Goal: Information Seeking & Learning: Learn about a topic

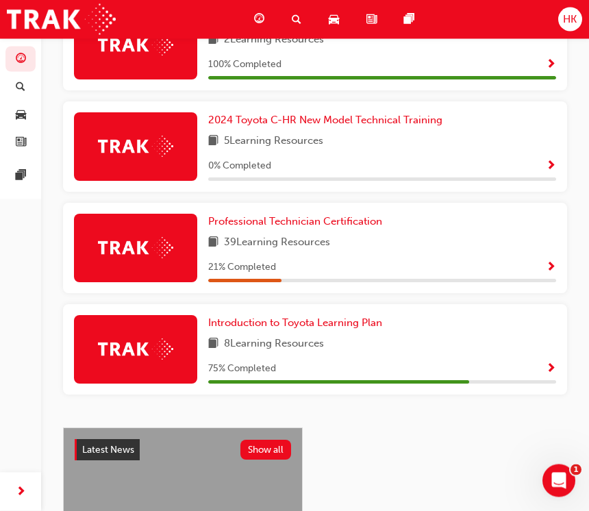
scroll to position [750, 0]
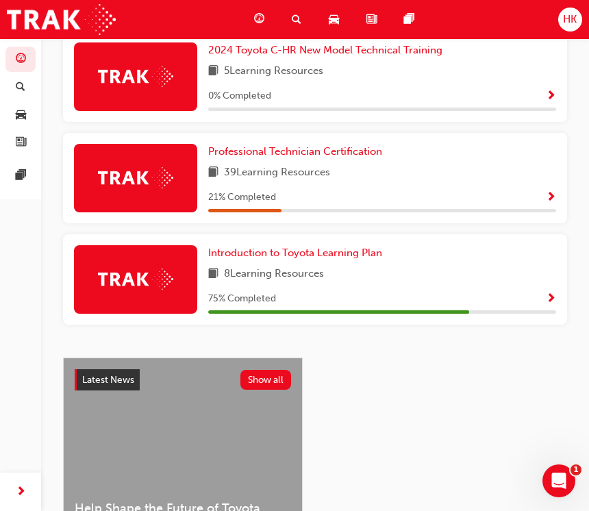
click at [348, 153] on span "Professional Technician Certification" at bounding box center [295, 151] width 174 height 12
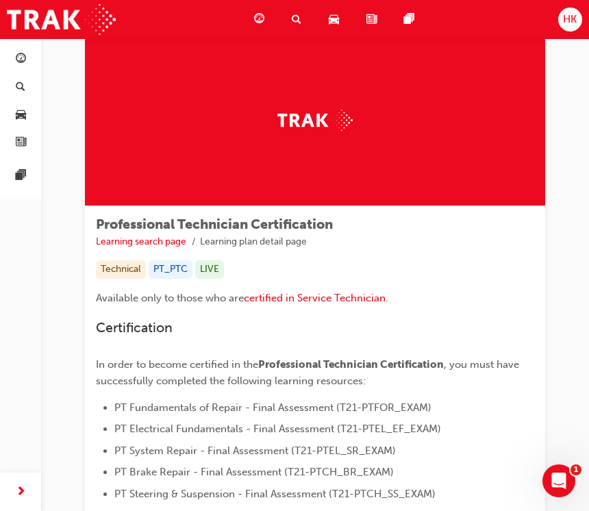
scroll to position [35, 0]
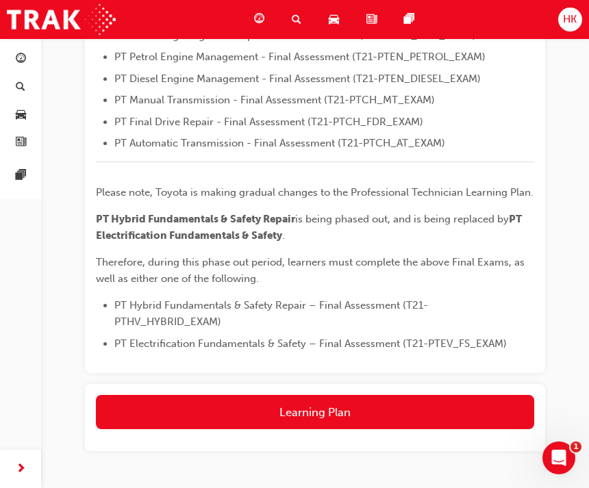
scroll to position [550, 0]
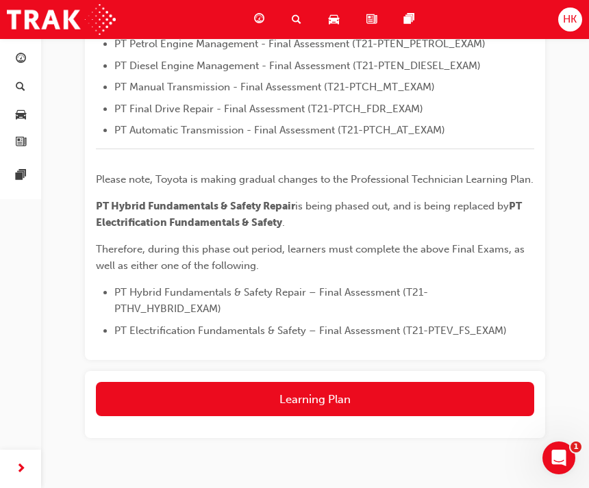
click at [322, 382] on button "Learning Plan" at bounding box center [315, 399] width 438 height 34
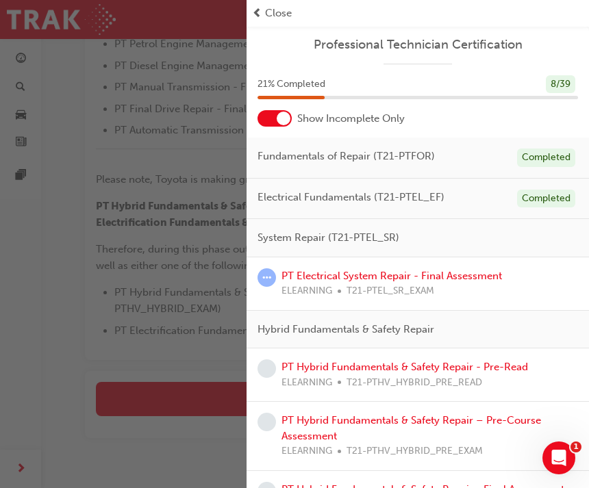
click at [160, 485] on div "button" at bounding box center [123, 244] width 246 height 488
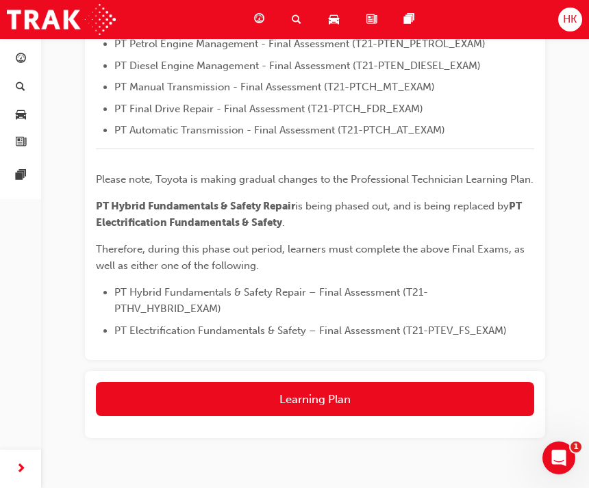
click at [299, 382] on button "Learning Plan" at bounding box center [315, 399] width 438 height 34
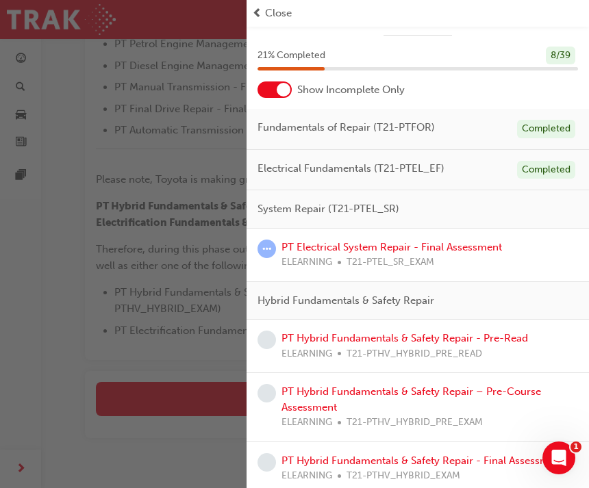
scroll to position [25, 0]
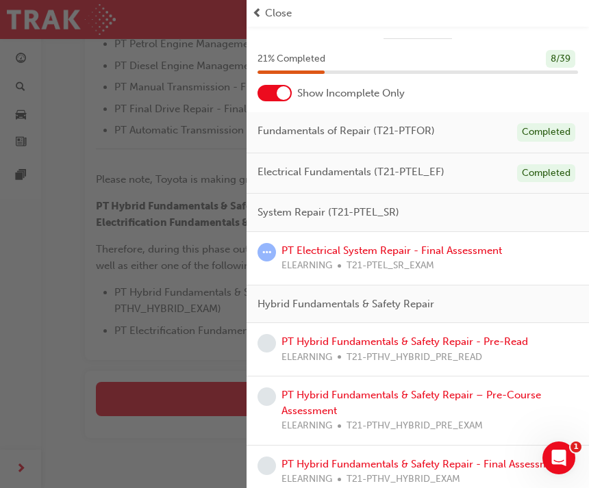
click at [457, 248] on link "PT Electrical System Repair - Final Assessment" at bounding box center [391, 250] width 220 height 12
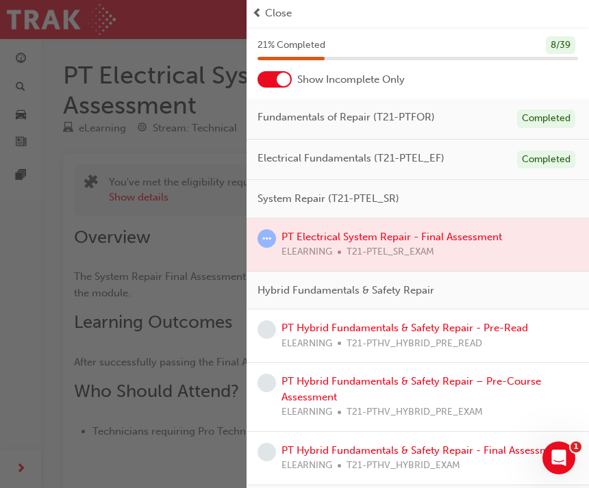
scroll to position [25, 0]
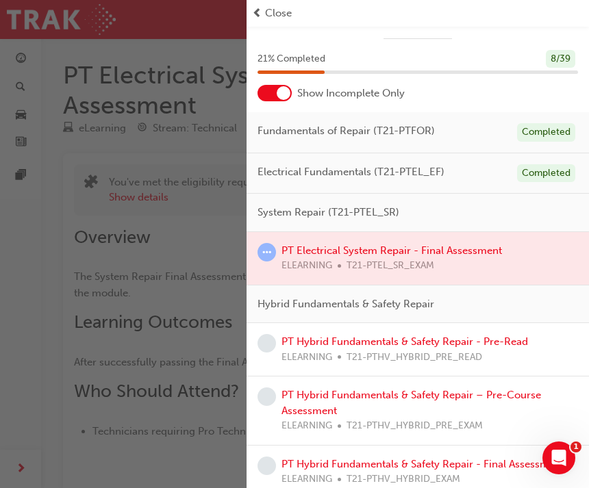
click at [440, 251] on div at bounding box center [417, 258] width 342 height 53
click at [139, 356] on div "button" at bounding box center [123, 244] width 246 height 488
click at [192, 420] on div "button" at bounding box center [123, 244] width 246 height 488
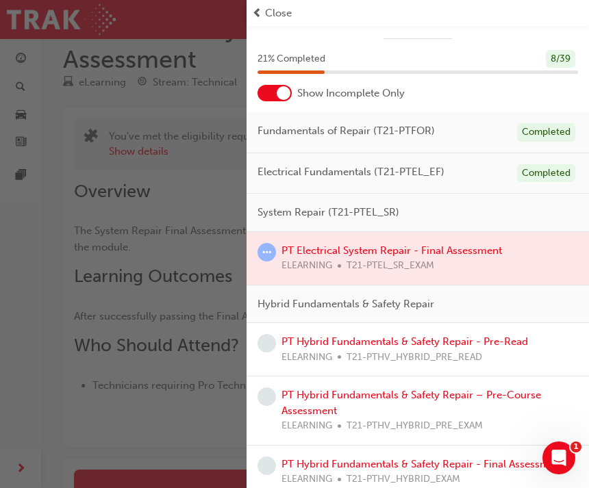
scroll to position [205, 0]
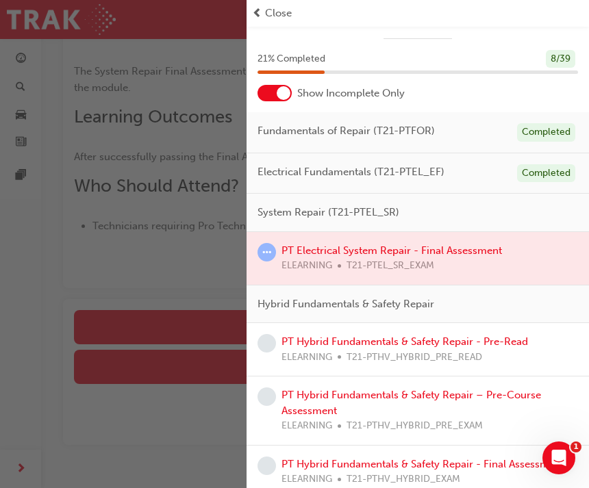
click at [256, 13] on span "prev-icon" at bounding box center [257, 13] width 10 height 16
click at [268, 8] on span "Close" at bounding box center [278, 13] width 27 height 16
click at [272, 16] on span "Close" at bounding box center [278, 13] width 27 height 16
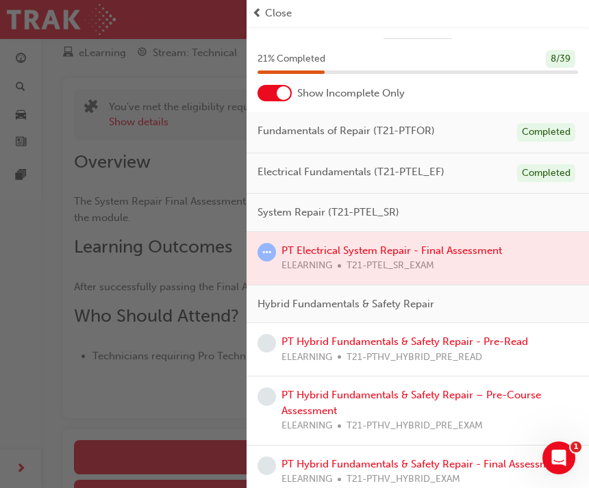
scroll to position [57, 0]
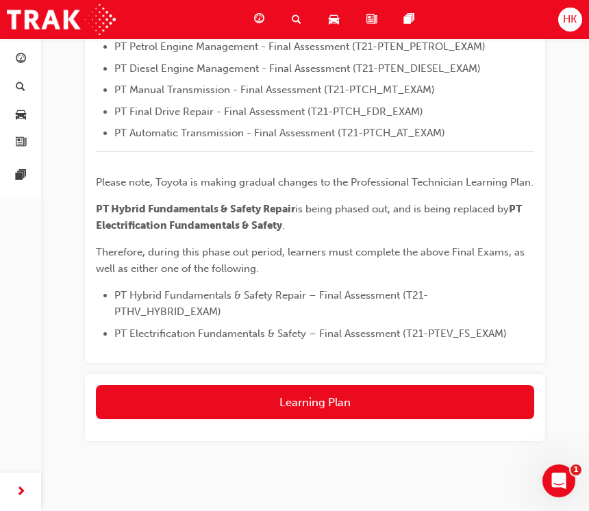
scroll to position [550, 0]
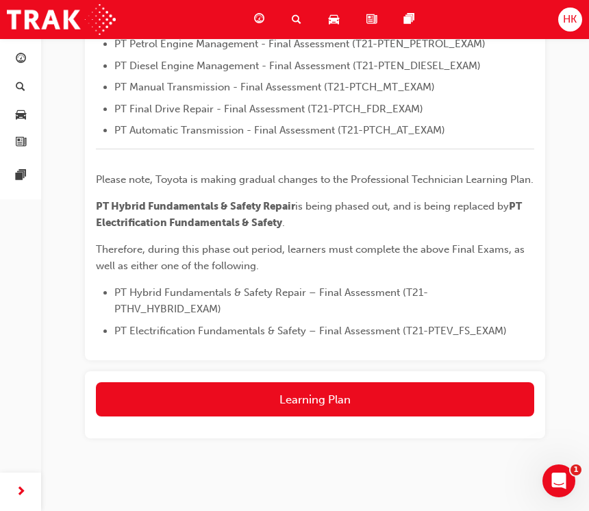
click at [326, 387] on button "Learning Plan" at bounding box center [315, 399] width 438 height 34
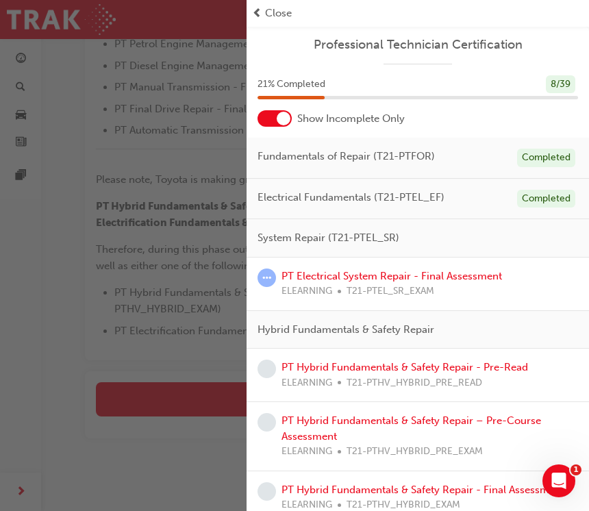
click at [470, 272] on link "PT Electrical System Repair - Final Assessment" at bounding box center [391, 276] width 220 height 12
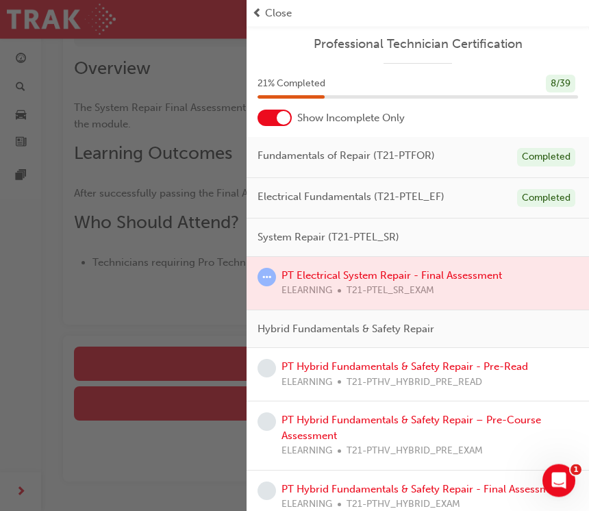
scroll to position [166, 0]
click at [29, 510] on div "button" at bounding box center [123, 255] width 246 height 511
click at [25, 503] on div "button" at bounding box center [123, 255] width 246 height 511
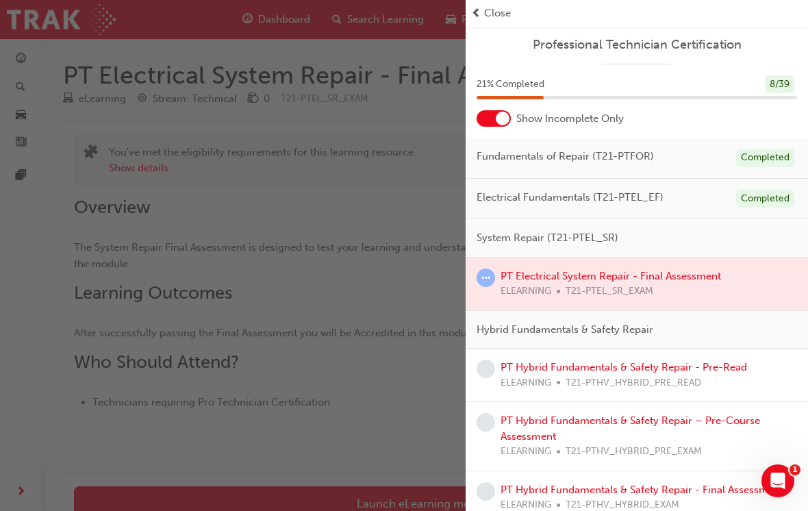
click at [79, 280] on div "button" at bounding box center [233, 255] width 466 height 511
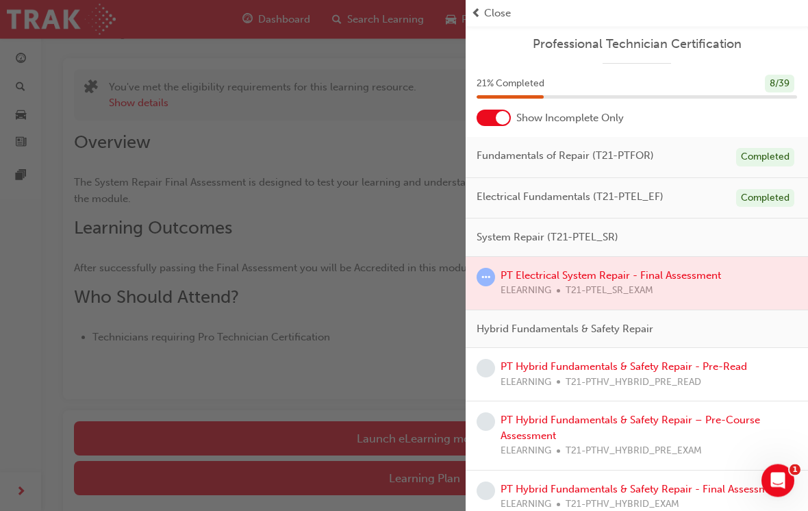
scroll to position [70, 0]
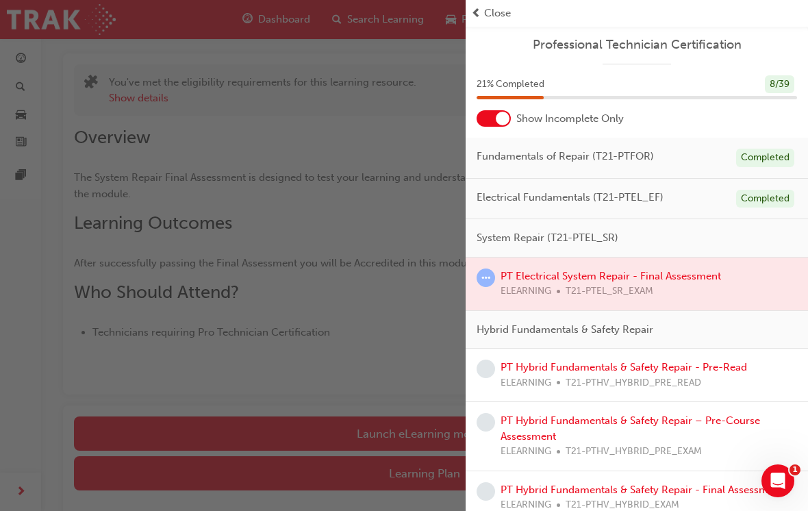
click at [428, 472] on div "button" at bounding box center [233, 255] width 466 height 511
click at [479, 14] on span "prev-icon" at bounding box center [476, 13] width 10 height 16
click at [376, 370] on div "button" at bounding box center [233, 255] width 466 height 511
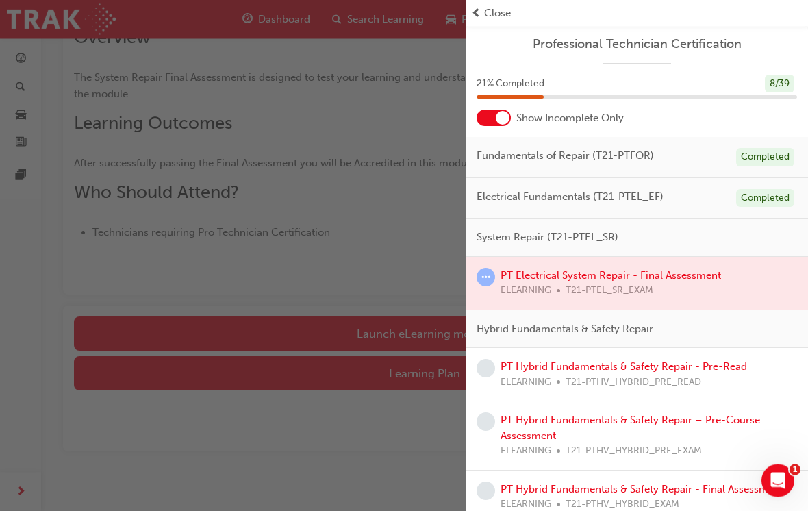
scroll to position [176, 0]
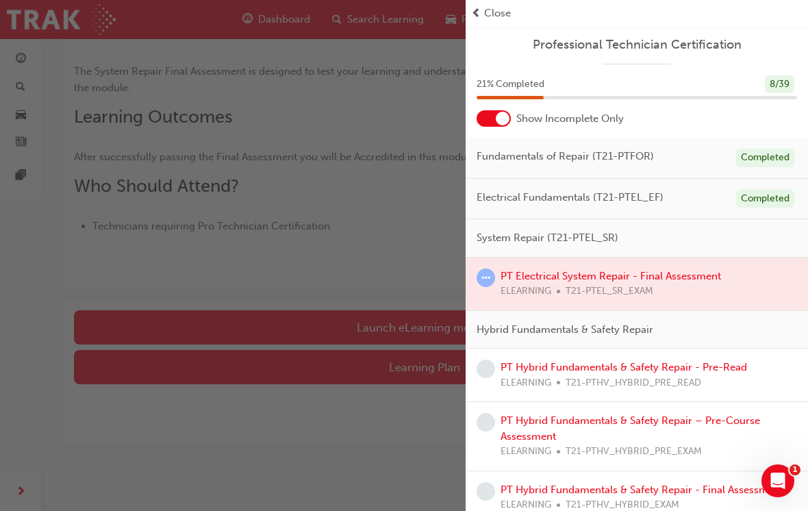
click at [420, 360] on div "button" at bounding box center [233, 255] width 466 height 511
click at [488, 13] on span "Close" at bounding box center [497, 13] width 27 height 16
click at [487, 8] on span "Close" at bounding box center [497, 13] width 27 height 16
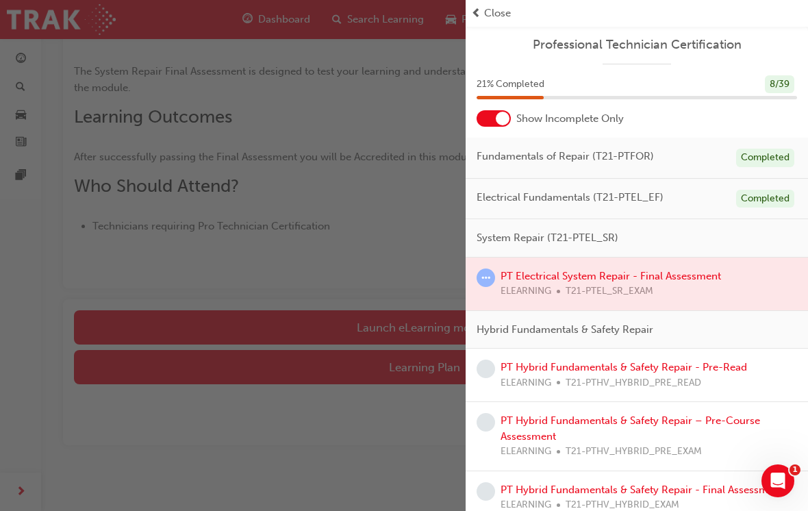
click at [393, 23] on div "button" at bounding box center [233, 255] width 466 height 511
click at [401, 22] on div "button" at bounding box center [233, 255] width 466 height 511
click at [73, 23] on div "button" at bounding box center [233, 255] width 466 height 511
click at [270, 27] on div "button" at bounding box center [233, 255] width 466 height 511
click at [513, 378] on span "ELEARNING" at bounding box center [525, 383] width 51 height 16
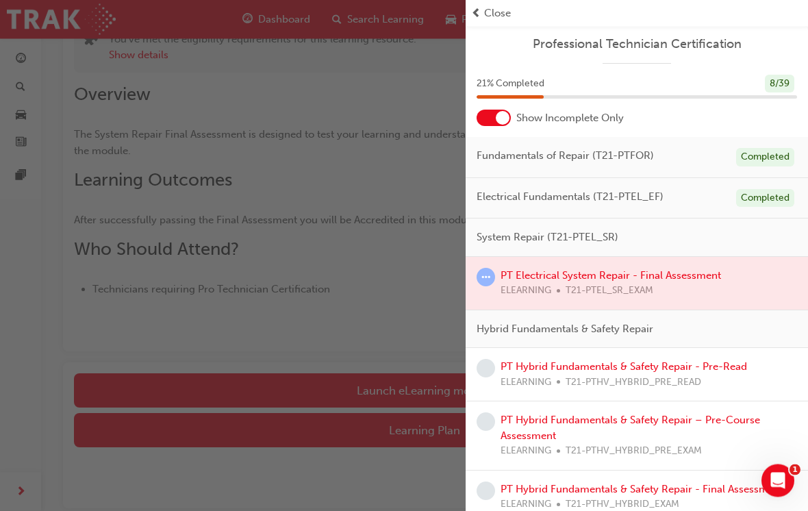
scroll to position [112, 0]
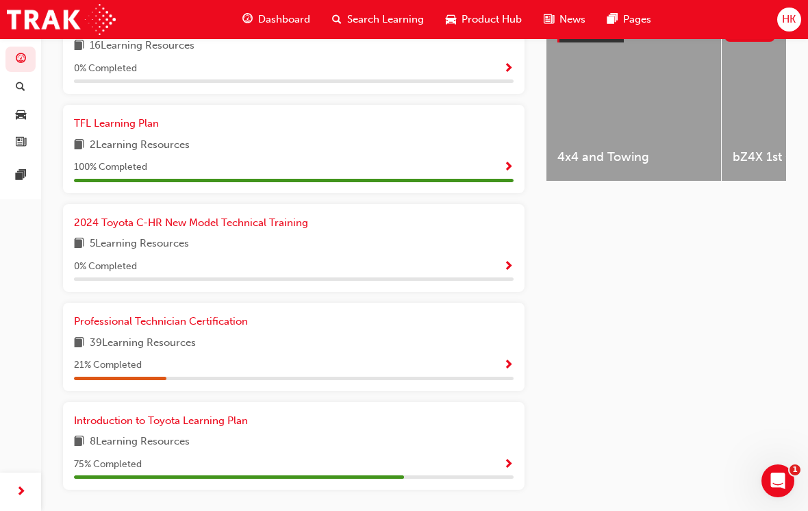
click at [218, 315] on span "Professional Technician Certification" at bounding box center [161, 321] width 174 height 12
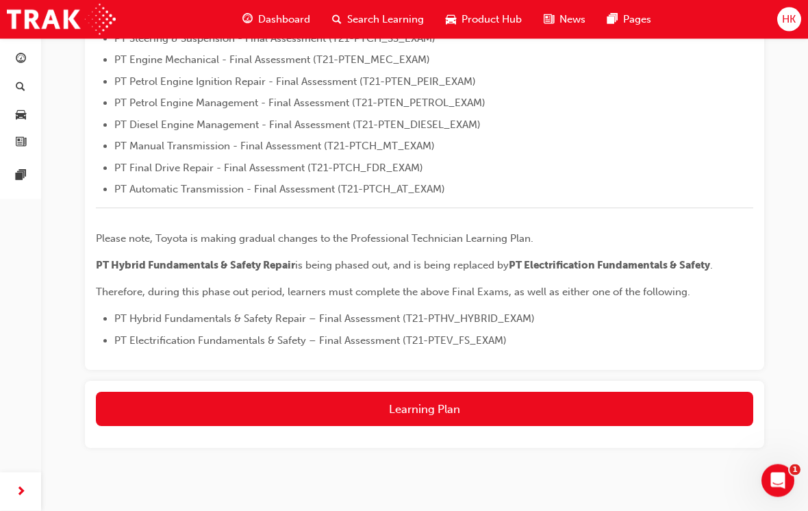
scroll to position [518, 0]
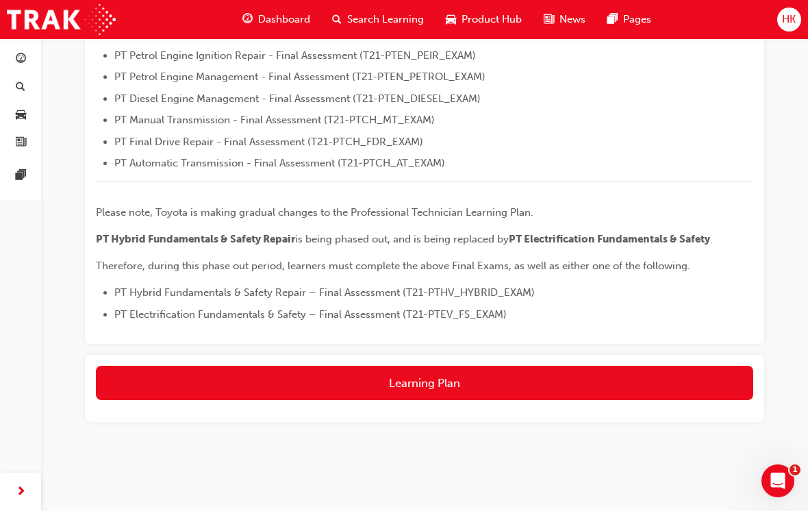
click at [426, 387] on button "Learning Plan" at bounding box center [424, 383] width 657 height 34
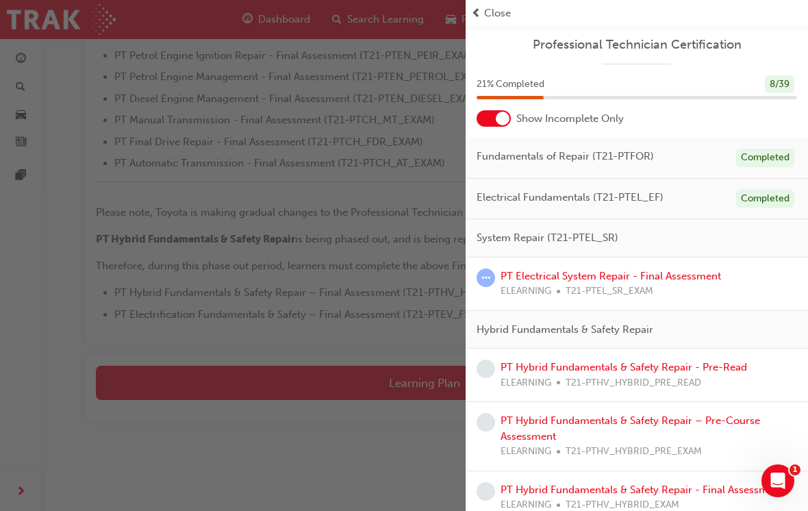
click at [588, 279] on link "PT Electrical System Repair - Final Assessment" at bounding box center [610, 276] width 220 height 12
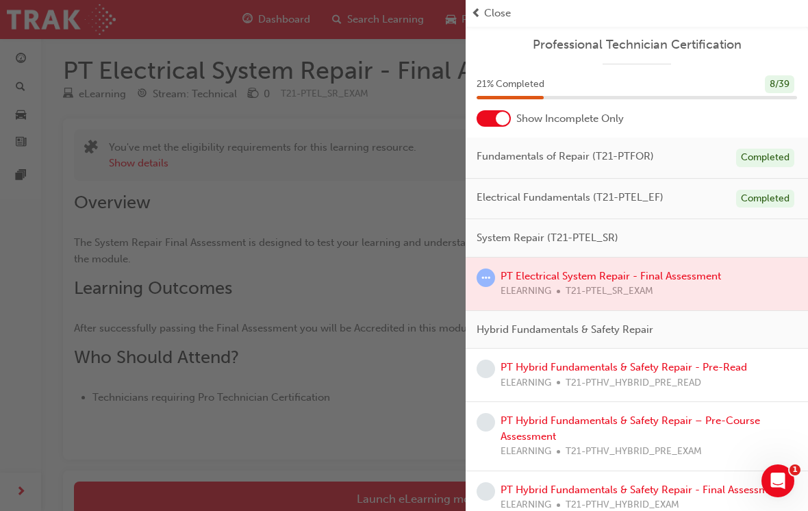
scroll to position [5, 0]
click at [405, 407] on div "button" at bounding box center [233, 255] width 466 height 511
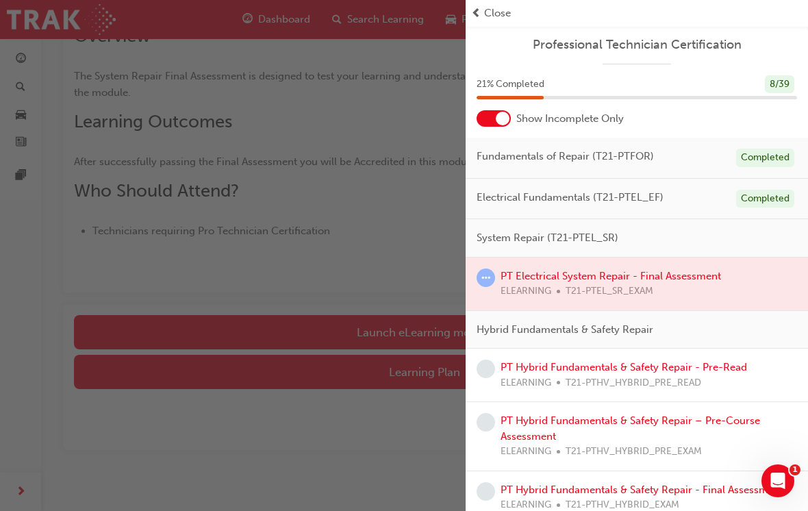
scroll to position [176, 0]
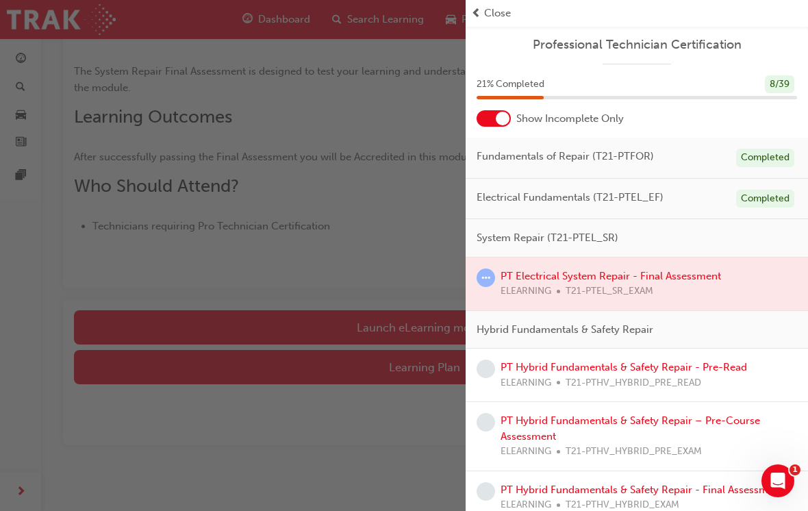
click at [442, 366] on div "button" at bounding box center [233, 255] width 466 height 511
click at [633, 275] on div at bounding box center [637, 283] width 342 height 53
click at [633, 274] on div at bounding box center [637, 283] width 342 height 53
click at [678, 268] on div at bounding box center [637, 283] width 342 height 53
click at [483, 272] on span "learningRecordVerb_ATTEMPT-icon" at bounding box center [485, 277] width 18 height 18
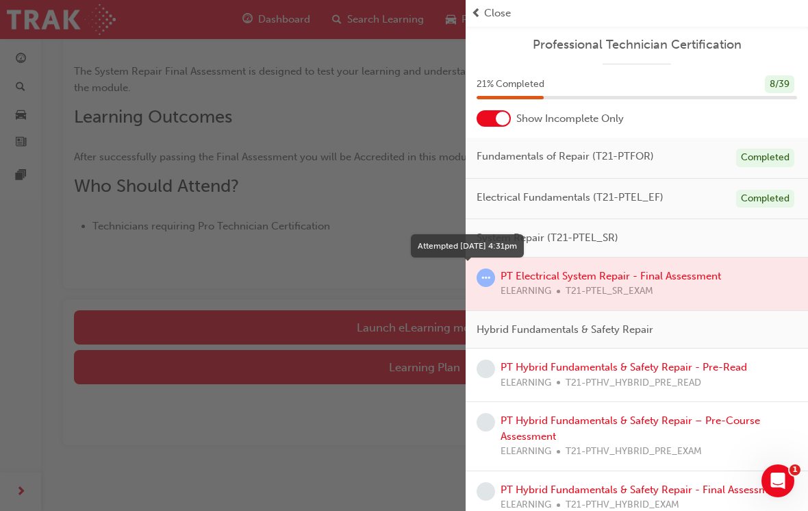
click at [491, 273] on span "learningRecordVerb_ATTEMPT-icon" at bounding box center [485, 277] width 18 height 18
click at [568, 270] on div at bounding box center [637, 283] width 342 height 53
click at [546, 276] on div at bounding box center [637, 283] width 342 height 53
click at [533, 277] on div at bounding box center [637, 283] width 342 height 53
click at [501, 281] on div at bounding box center [637, 283] width 342 height 53
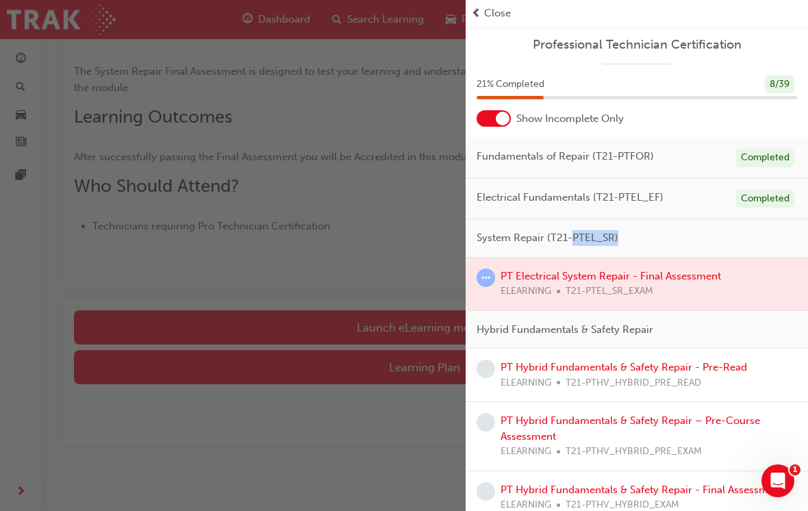
click at [606, 314] on div "Hybrid Fundamentals & Safety Repair" at bounding box center [637, 330] width 342 height 38
click at [635, 282] on div at bounding box center [637, 283] width 342 height 53
click at [416, 446] on div "button" at bounding box center [233, 255] width 466 height 511
click at [557, 281] on div at bounding box center [637, 283] width 342 height 53
click at [433, 318] on div "button" at bounding box center [233, 255] width 466 height 511
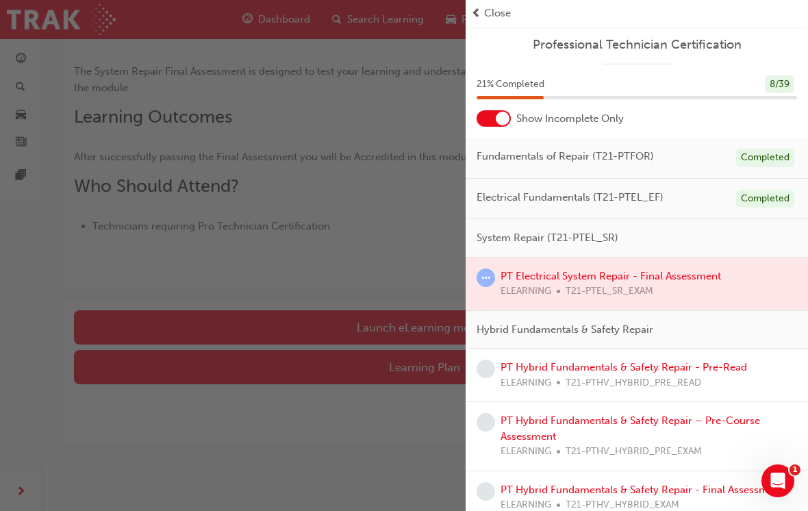
click at [428, 331] on div "button" at bounding box center [233, 255] width 466 height 511
click at [761, 321] on div "Hybrid Fundamentals & Safety Repair" at bounding box center [637, 330] width 342 height 38
click at [361, 448] on div "button" at bounding box center [233, 255] width 466 height 511
click at [552, 272] on div at bounding box center [637, 283] width 342 height 53
click at [353, 470] on div "button" at bounding box center [233, 255] width 466 height 511
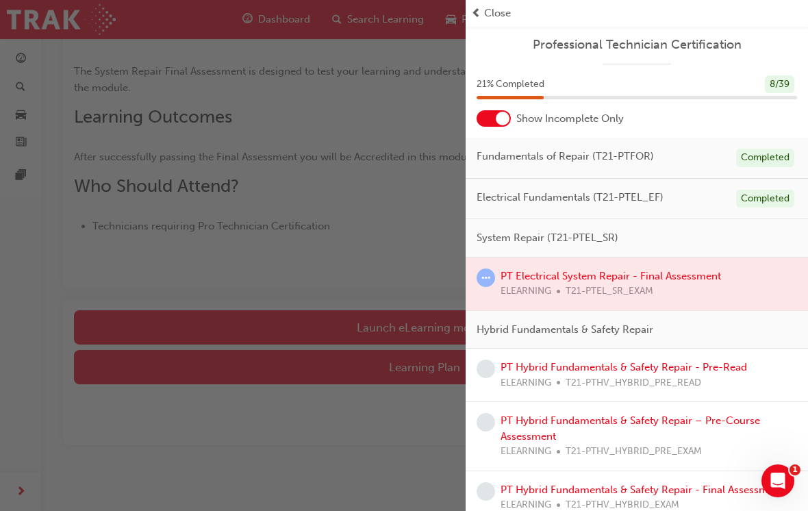
click at [507, 278] on div at bounding box center [637, 283] width 342 height 53
click at [509, 281] on div at bounding box center [637, 283] width 342 height 53
click at [356, 230] on div "button" at bounding box center [233, 255] width 466 height 511
click at [629, 369] on link "PT Hybrid Fundamentals & Safety Repair - Pre-Read" at bounding box center [623, 367] width 246 height 12
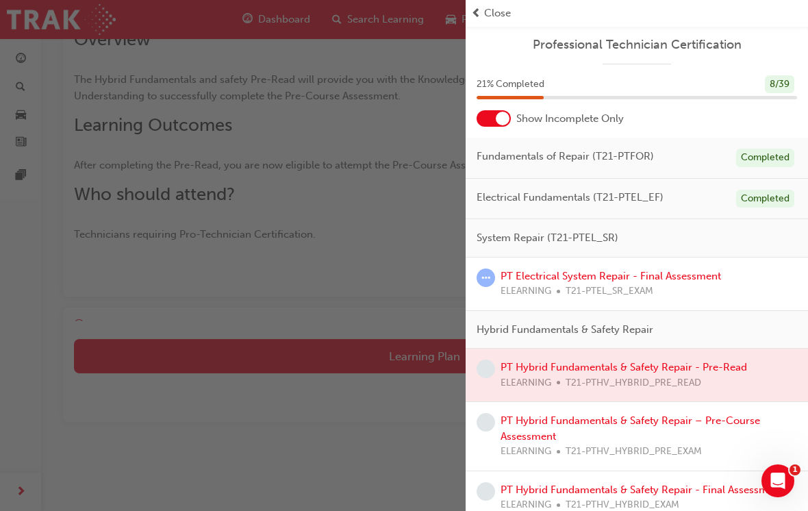
scroll to position [77, 0]
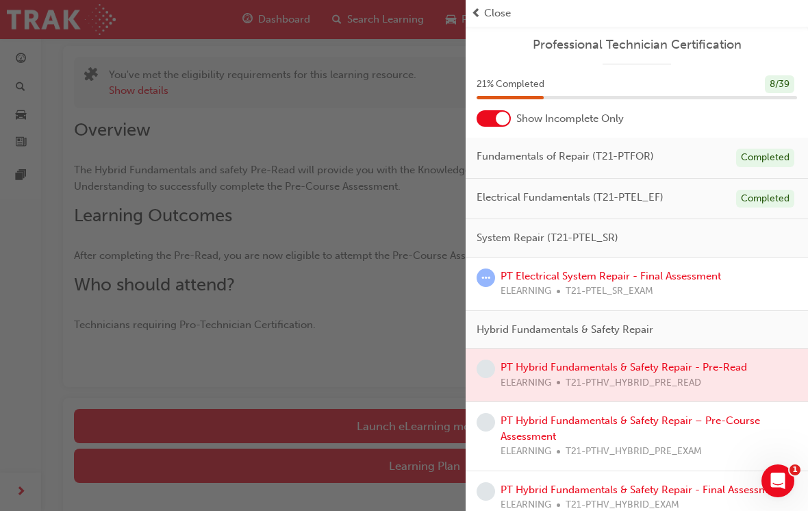
click at [428, 426] on div "button" at bounding box center [233, 255] width 466 height 511
click at [557, 275] on link "PT Electrical System Repair - Final Assessment" at bounding box center [610, 276] width 220 height 12
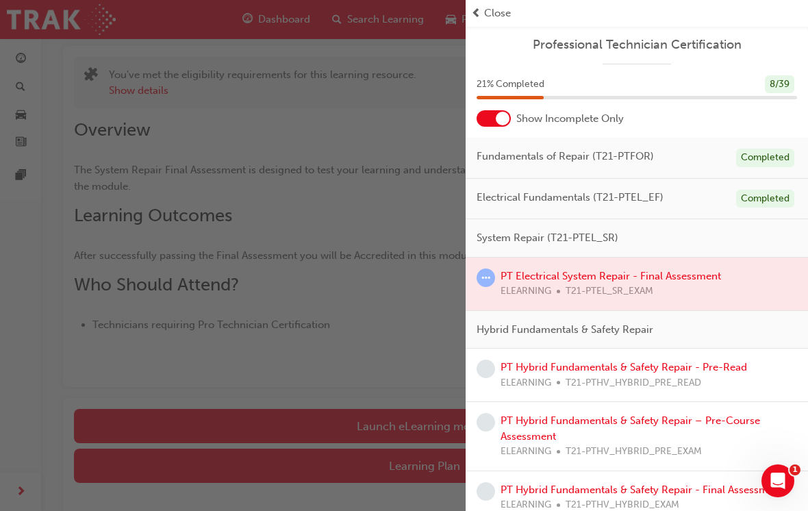
click at [499, 14] on span "Close" at bounding box center [497, 13] width 27 height 16
click at [497, 10] on span "Close" at bounding box center [497, 13] width 27 height 16
click at [485, 9] on span "Close" at bounding box center [497, 13] width 27 height 16
click at [485, 8] on span "Close" at bounding box center [497, 13] width 27 height 16
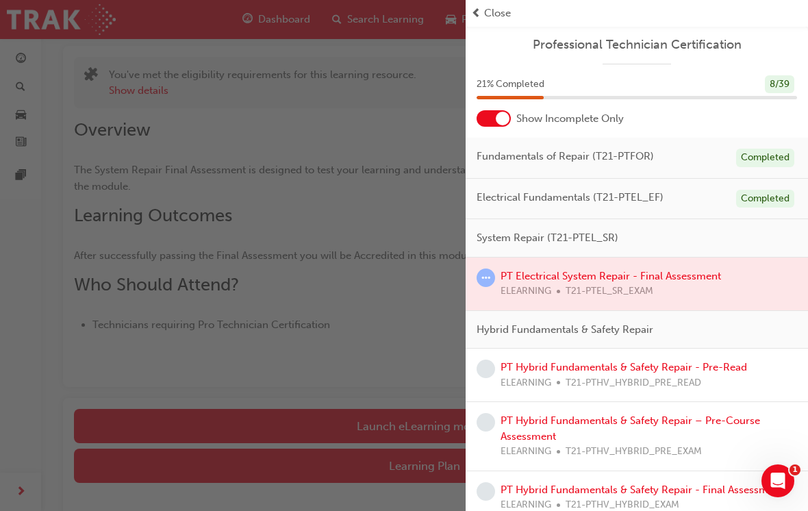
click at [483, 14] on div "Close" at bounding box center [636, 13] width 331 height 16
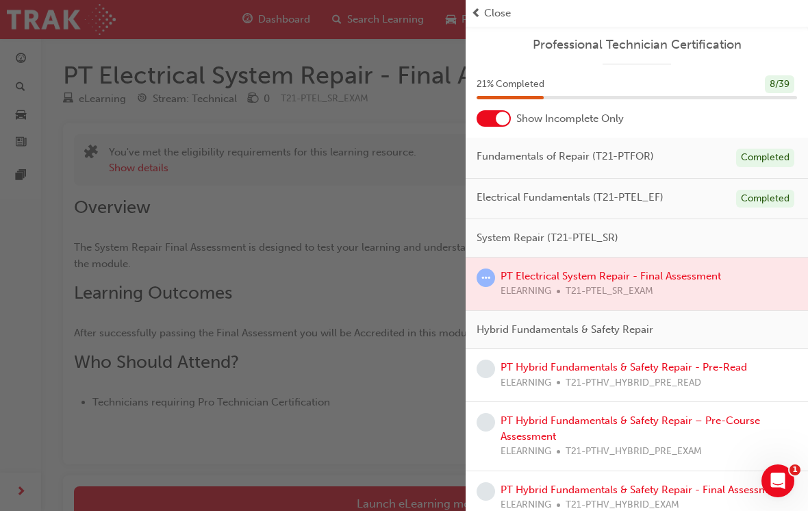
click at [497, 118] on div at bounding box center [503, 119] width 14 height 14
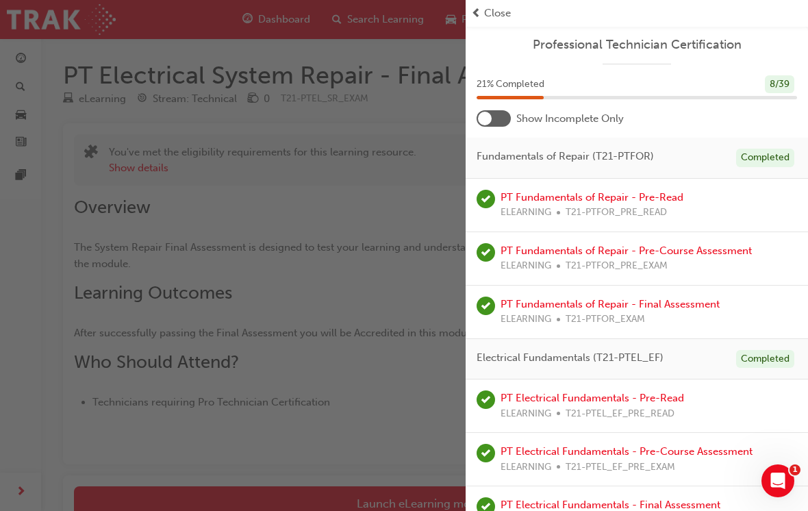
click at [487, 10] on span "Close" at bounding box center [497, 13] width 27 height 16
click at [491, 10] on span "Close" at bounding box center [497, 13] width 27 height 16
click at [476, 14] on span "prev-icon" at bounding box center [476, 13] width 10 height 16
click at [399, 216] on div "button" at bounding box center [233, 255] width 466 height 511
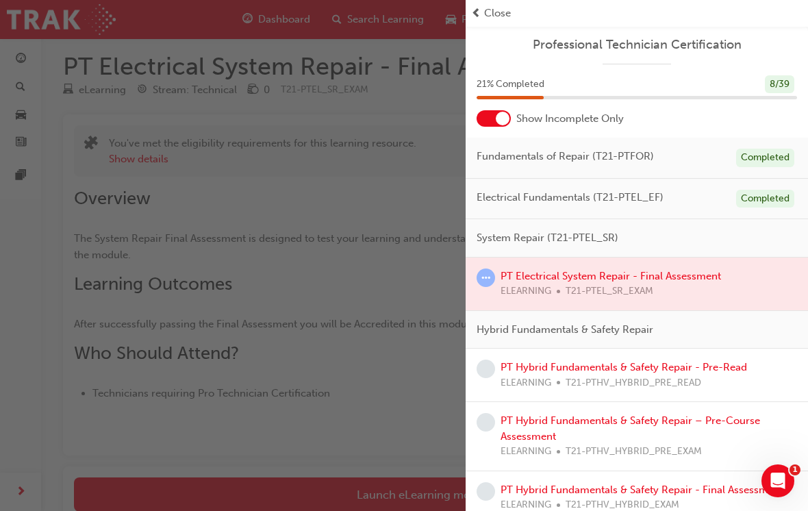
scroll to position [51, 0]
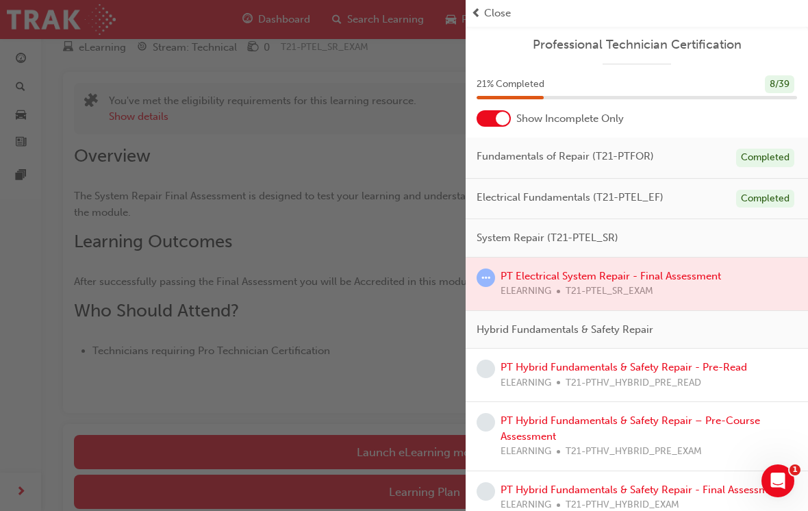
click at [147, 121] on div "button" at bounding box center [233, 255] width 466 height 511
click at [586, 275] on div at bounding box center [637, 283] width 342 height 53
click at [663, 366] on link "PT Hybrid Fundamentals & Safety Repair - Pre-Read" at bounding box center [623, 367] width 246 height 12
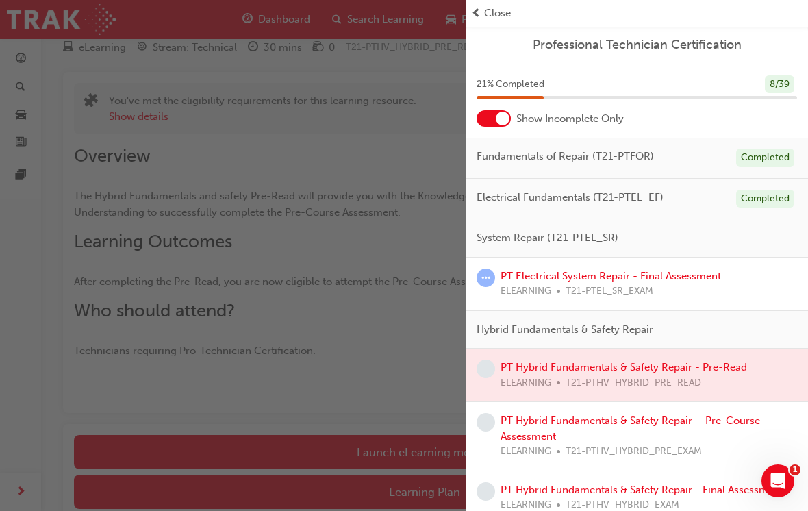
click at [379, 452] on div "button" at bounding box center [233, 255] width 466 height 511
click at [379, 451] on div "button" at bounding box center [233, 255] width 466 height 511
click at [379, 448] on div "button" at bounding box center [233, 255] width 466 height 511
click at [379, 447] on div "button" at bounding box center [233, 255] width 466 height 511
click at [411, 410] on div "button" at bounding box center [233, 255] width 466 height 511
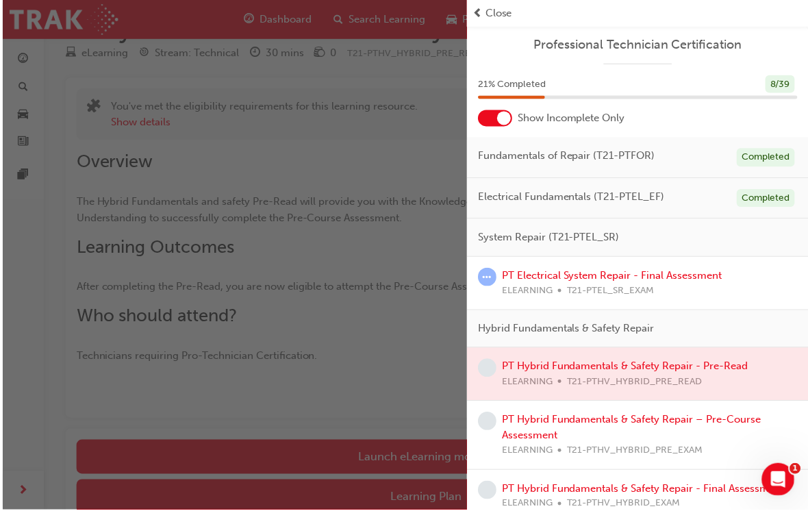
scroll to position [55, 0]
